Goal: Find specific page/section: Find specific page/section

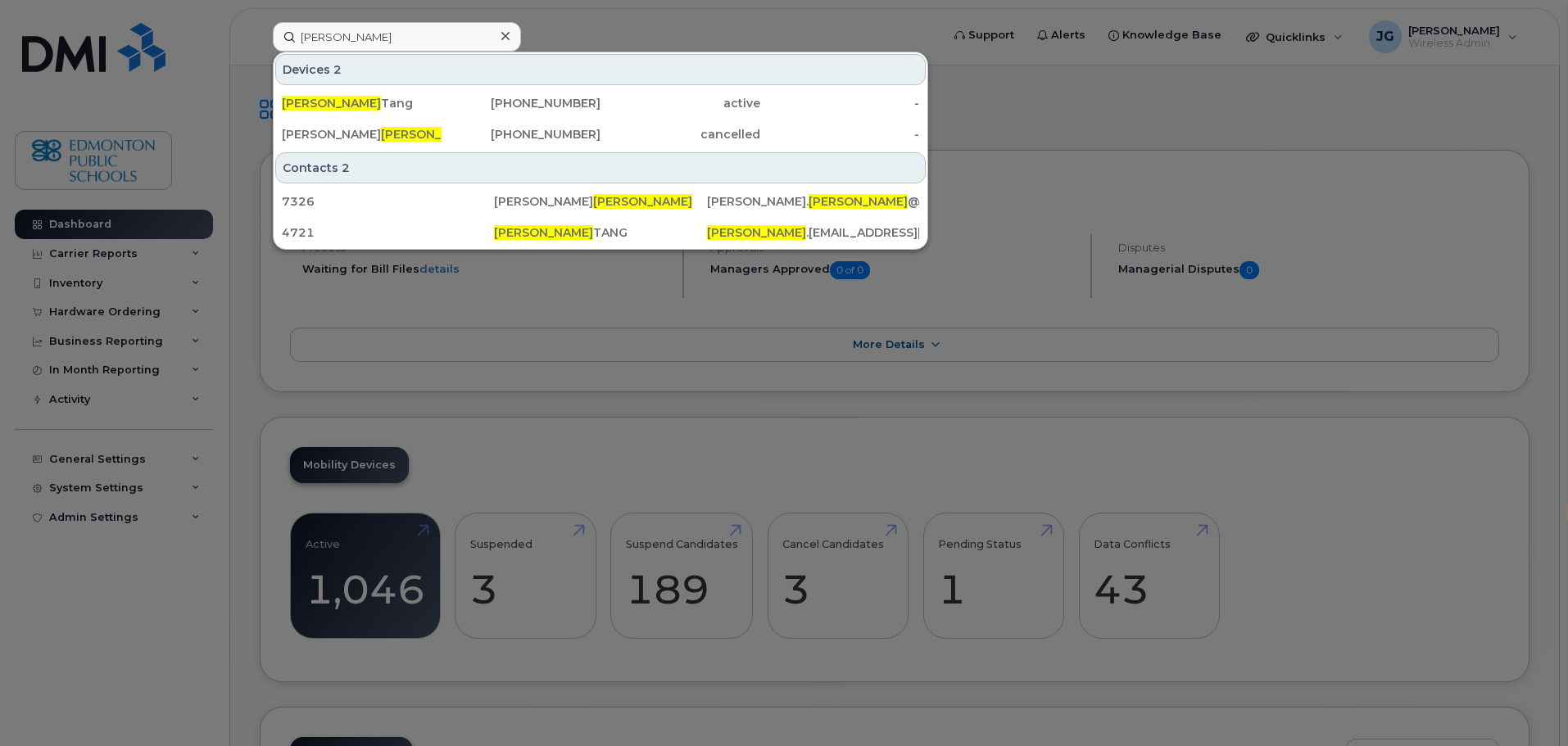
select select "en"
drag, startPoint x: 0, startPoint y: 0, endPoint x: 230, endPoint y: 57, distance: 237.0
click at [259, 52] on div "[PERSON_NAME] 2 [PERSON_NAME] [PHONE_NUMBER] active - [PERSON_NAME] [PHONE_NUMB…" at bounding box center [601, 37] width 684 height 30
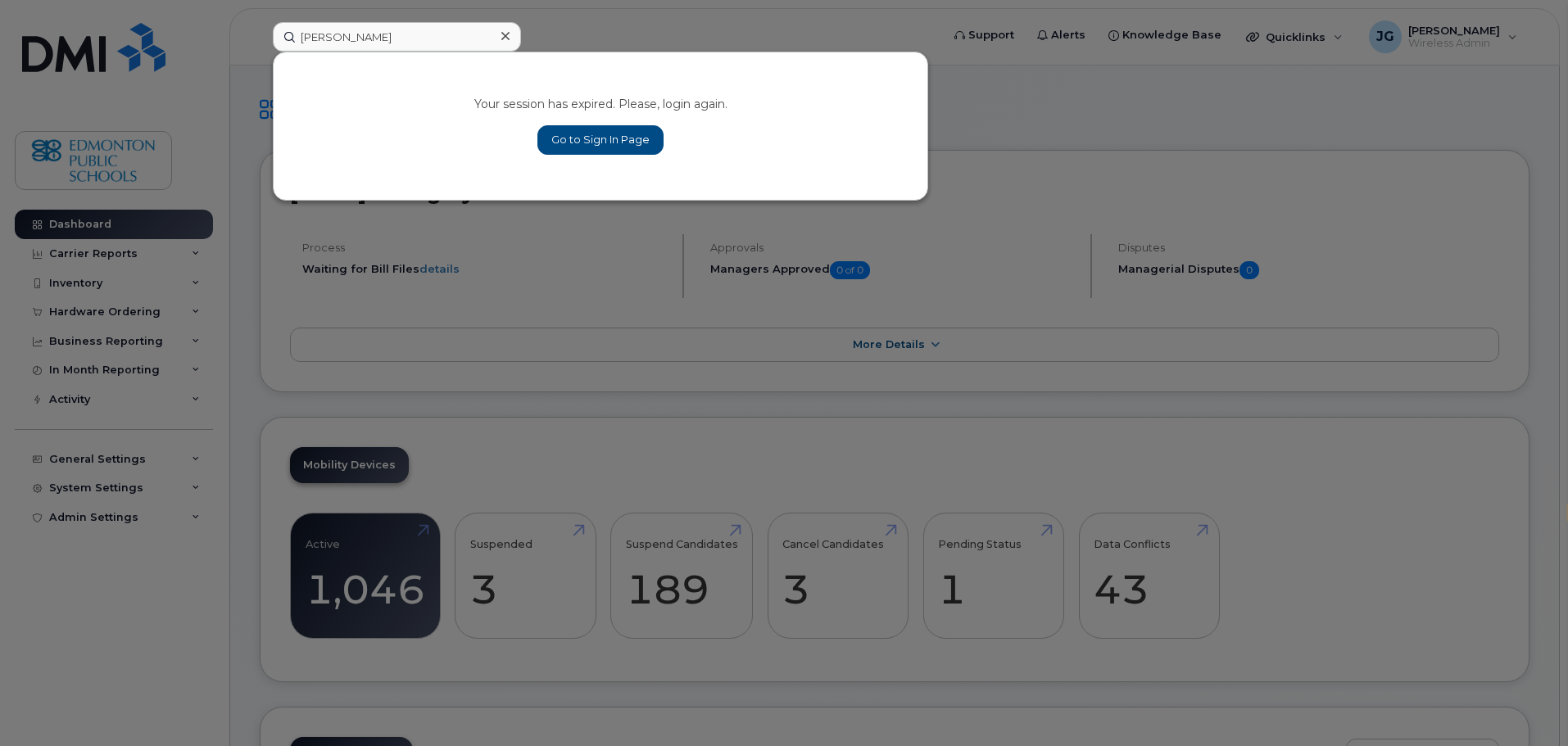
type input "[PERSON_NAME]"
click at [621, 138] on link "Go to Sign In Page" at bounding box center [600, 140] width 126 height 30
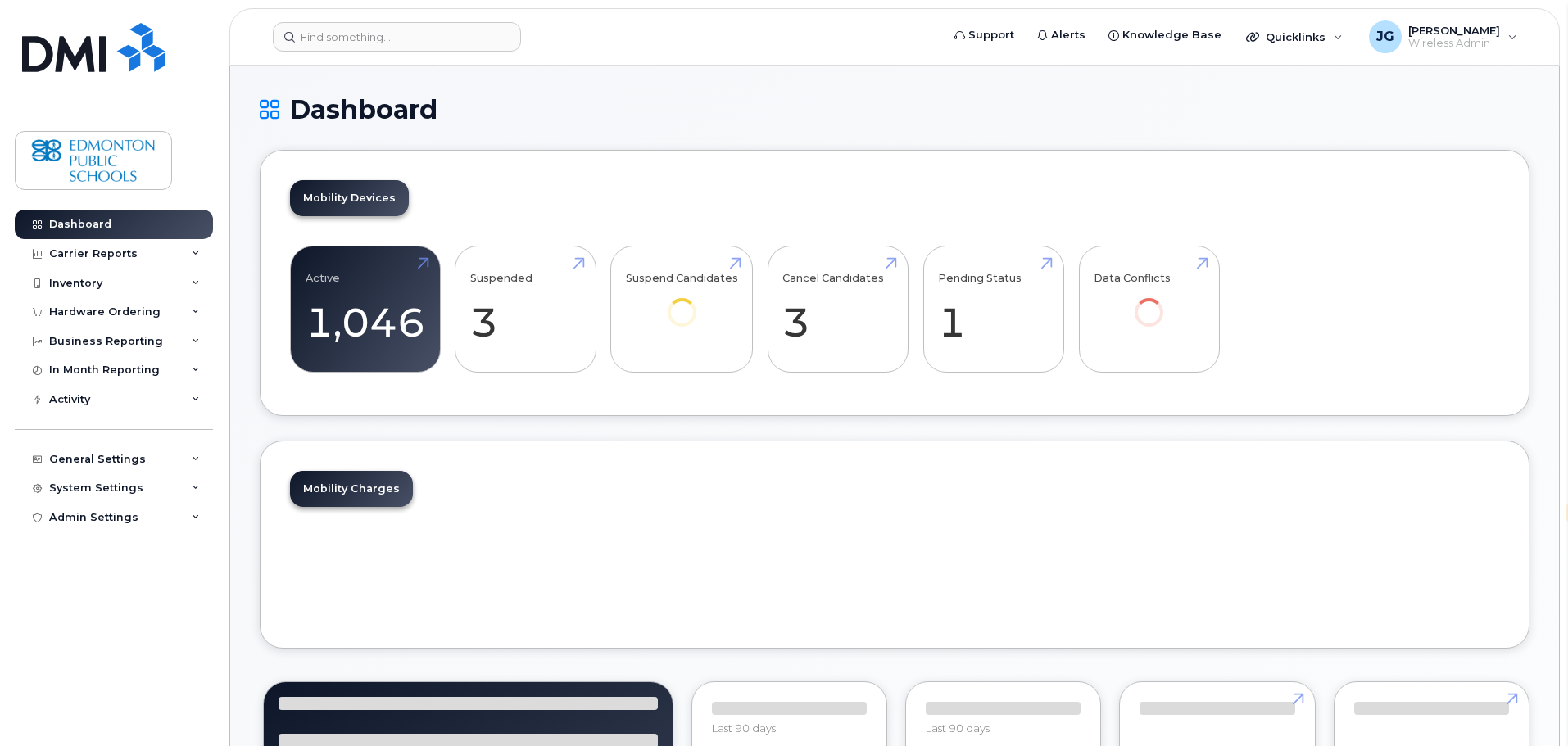
select select "en"
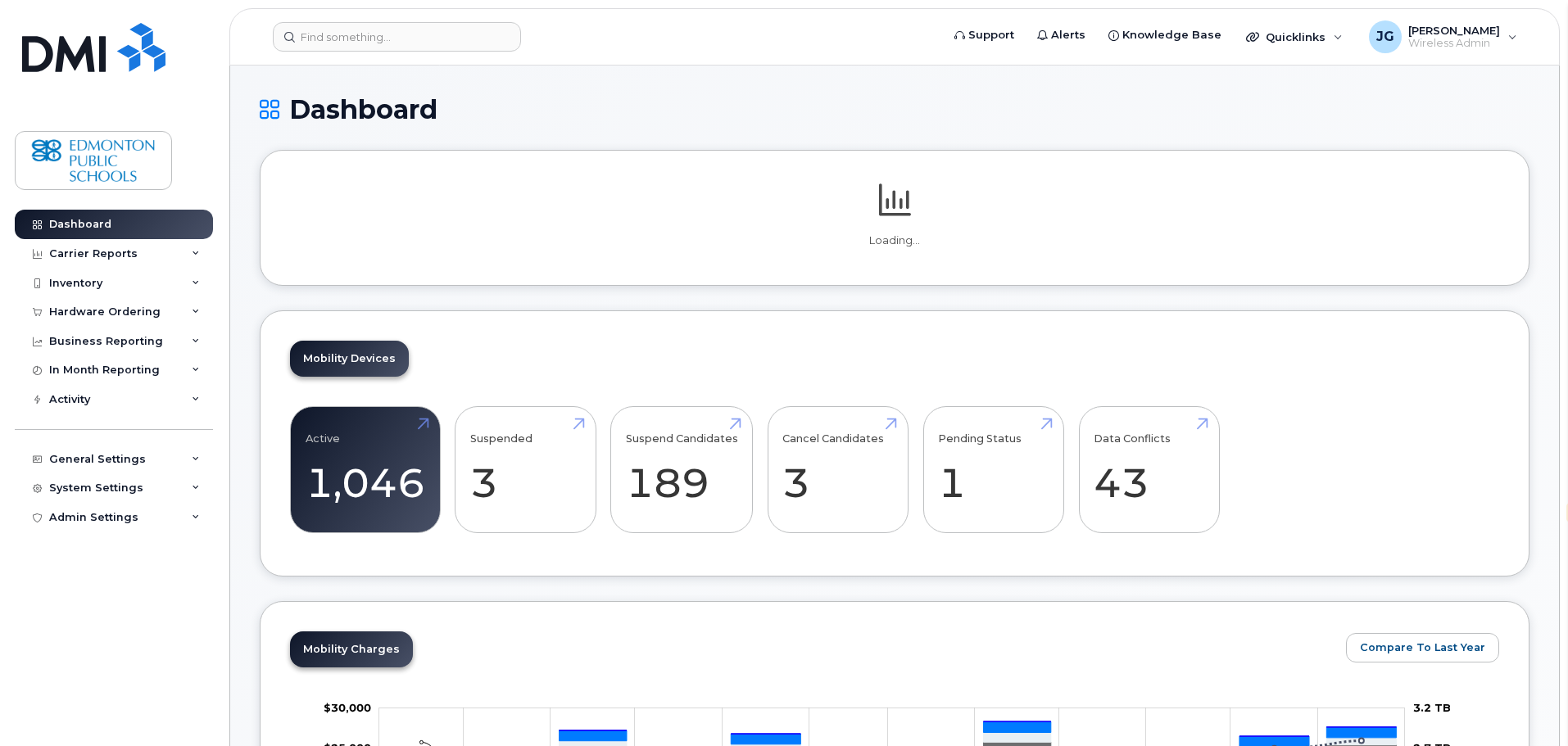
click at [467, 15] on header "Support Alerts Knowledge Base Quicklinks Suspend / Cancel Device Change SIM Car…" at bounding box center [895, 36] width 1331 height 57
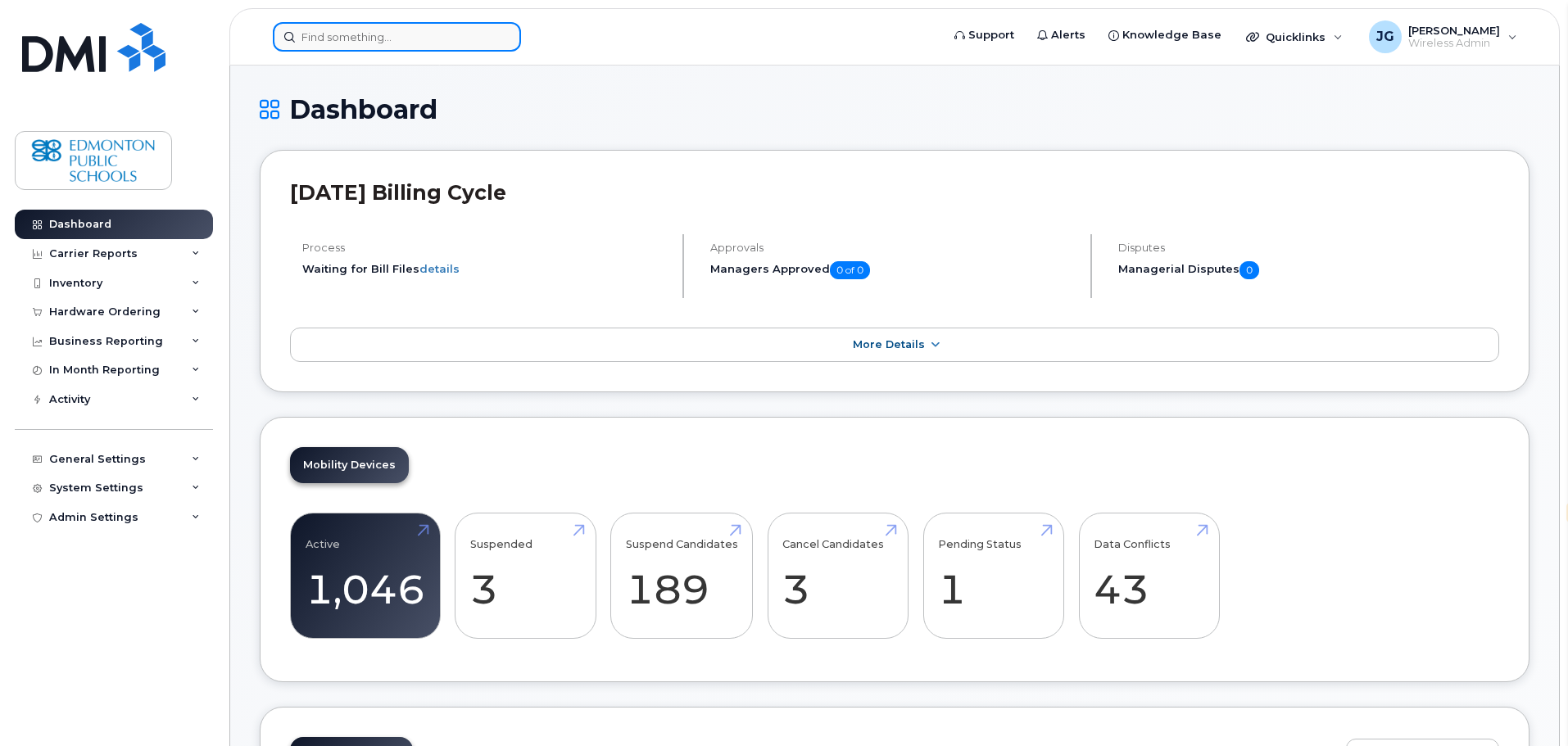
click at [499, 40] on div at bounding box center [396, 37] width 248 height 30
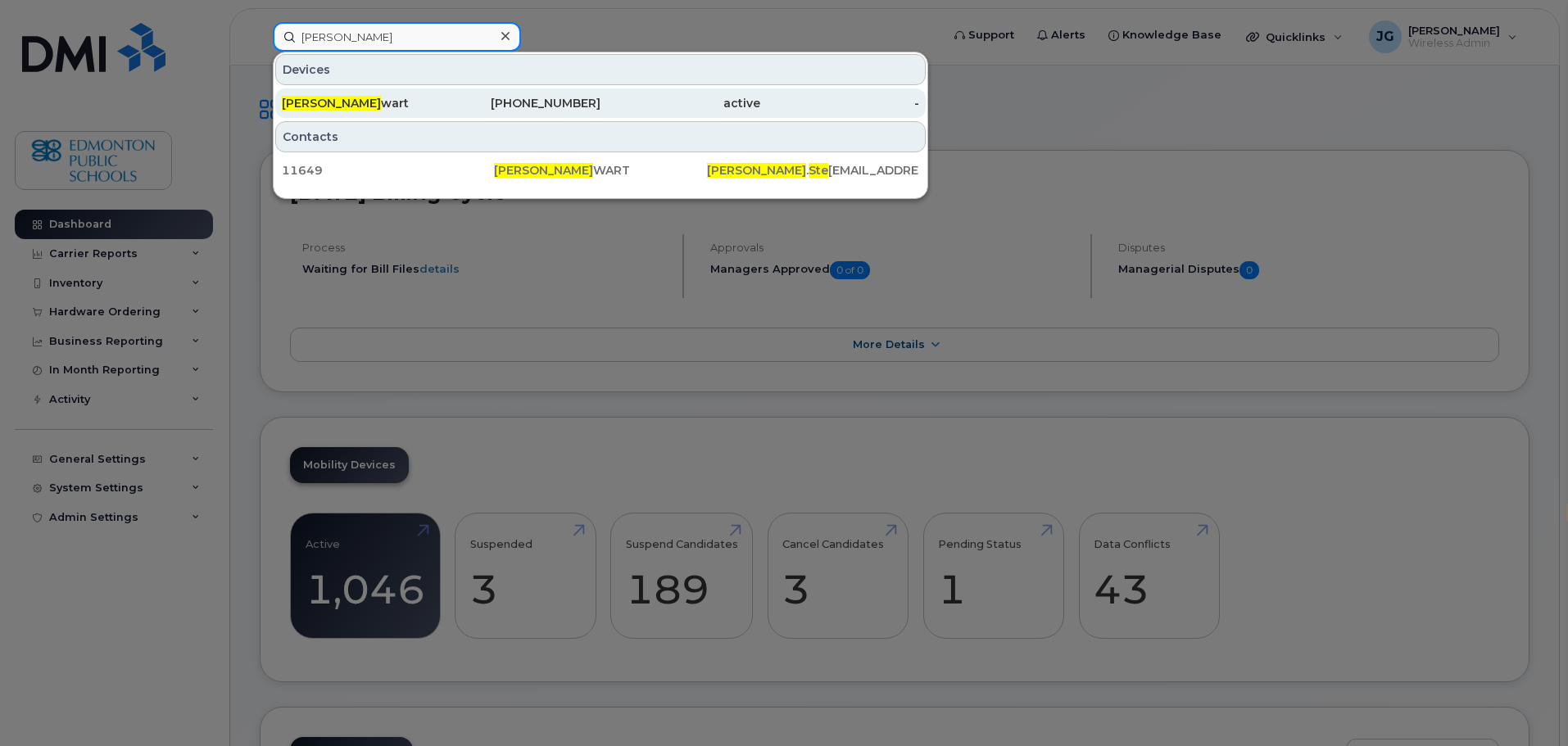
type input "vicki ste"
click at [335, 105] on div "Vicki Ste wart" at bounding box center [362, 103] width 160 height 16
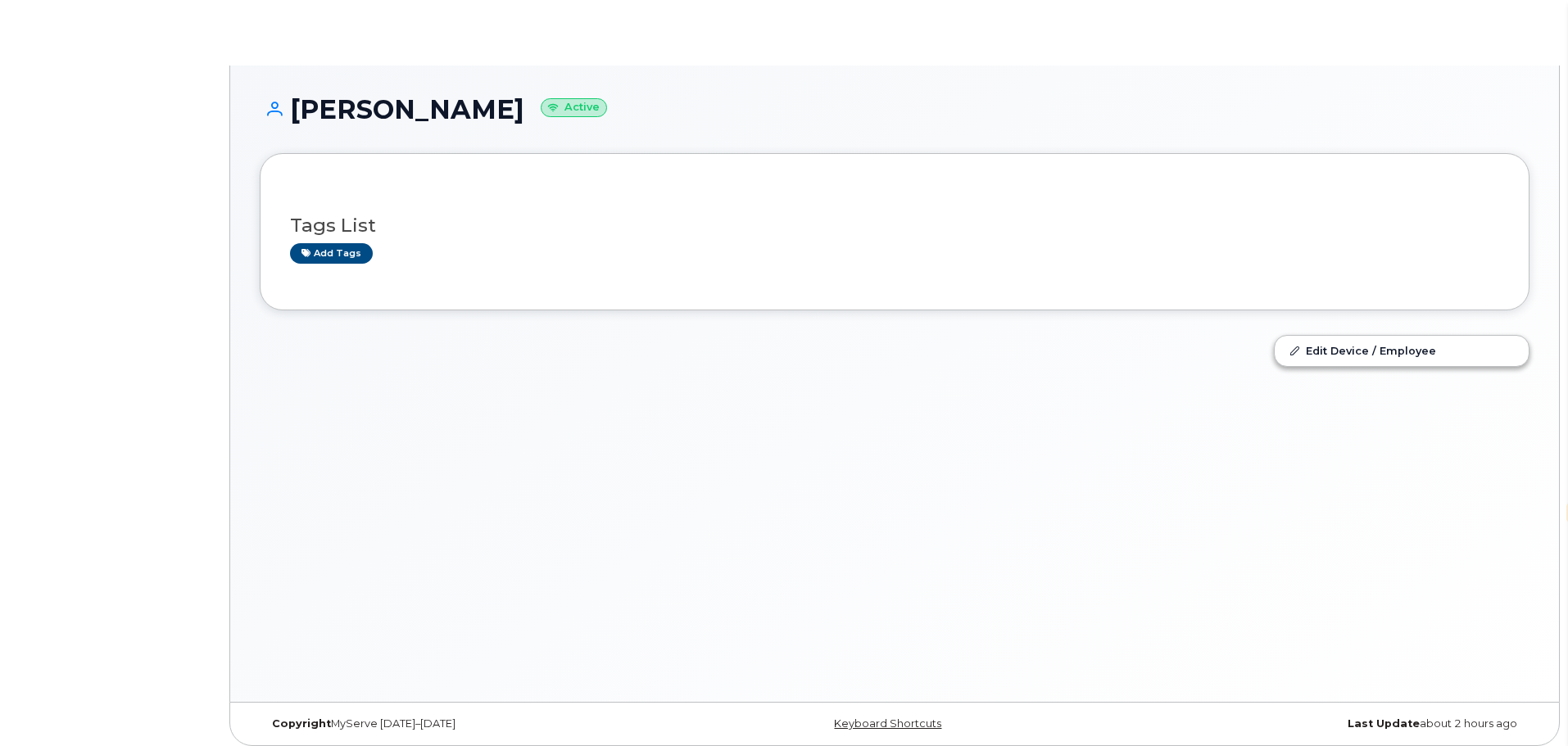
select select "en"
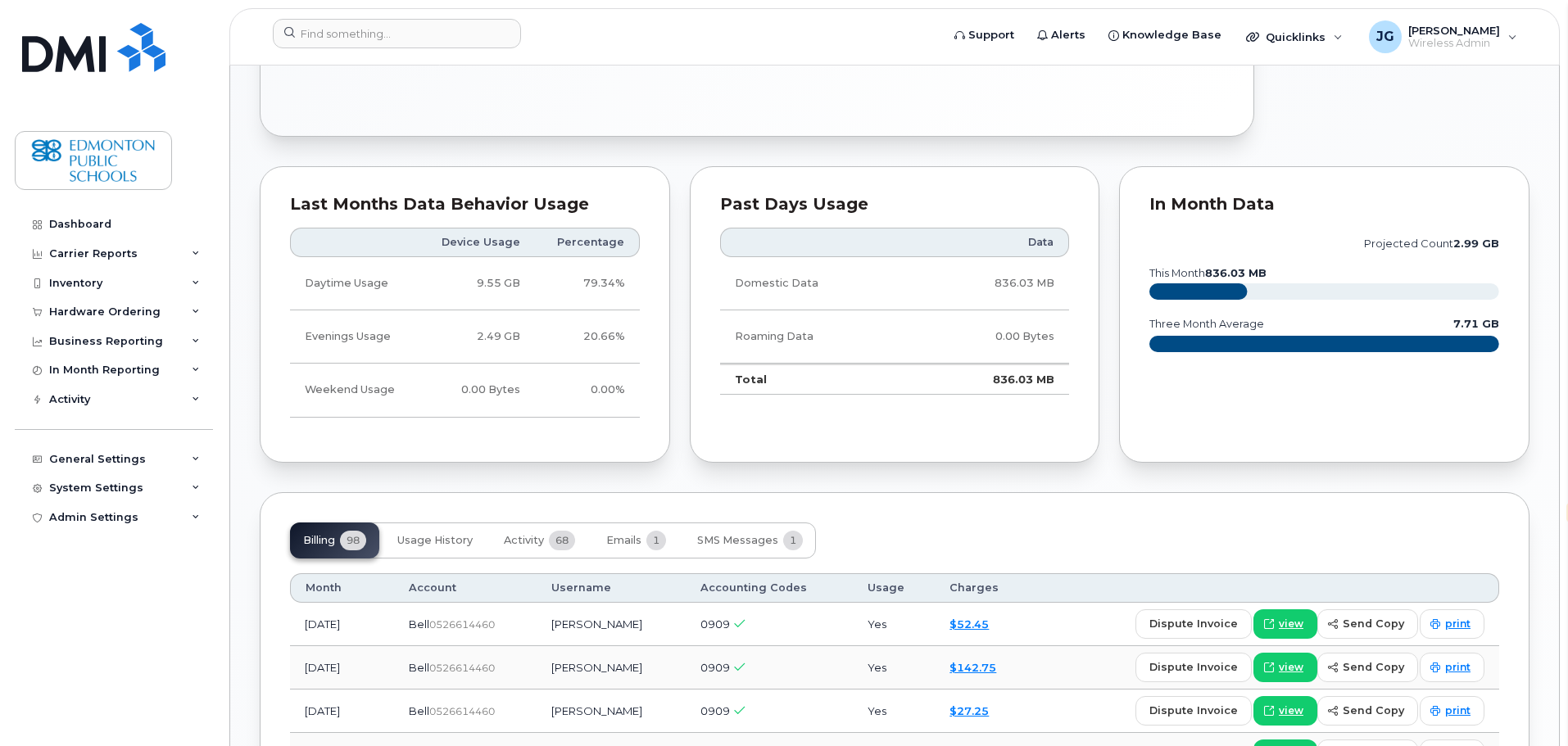
scroll to position [969, 0]
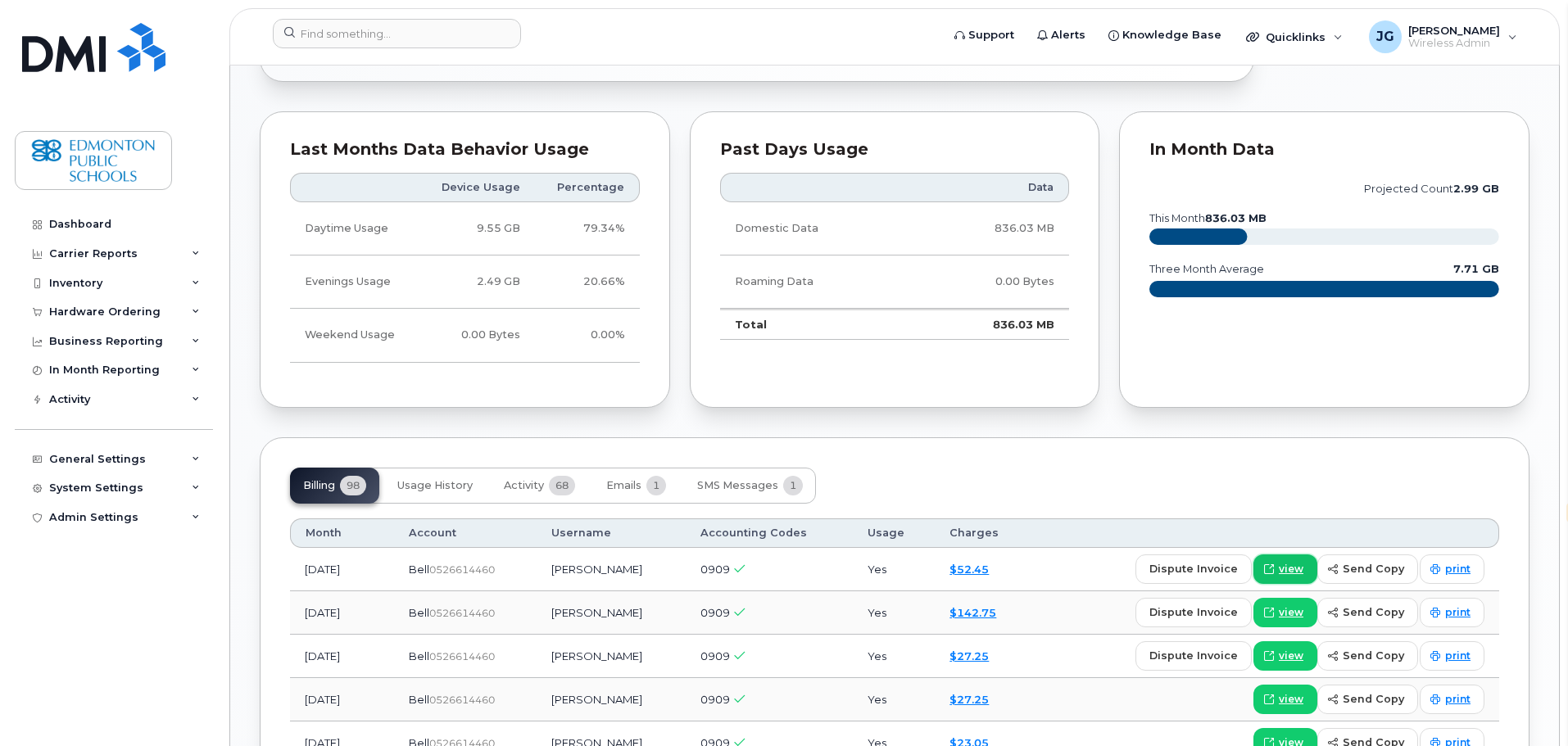
click at [1303, 562] on span "view" at bounding box center [1290, 569] width 24 height 14
